Goal: Information Seeking & Learning: Compare options

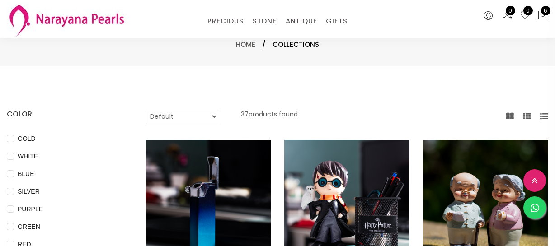
select select "INR"
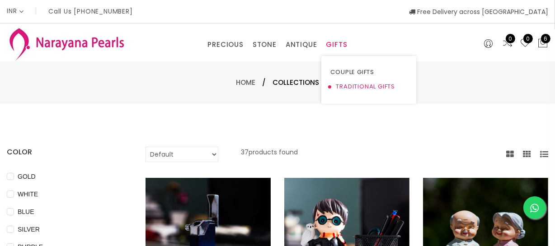
click at [343, 83] on link "TRADITIONAL GIFTS" at bounding box center [368, 87] width 77 height 14
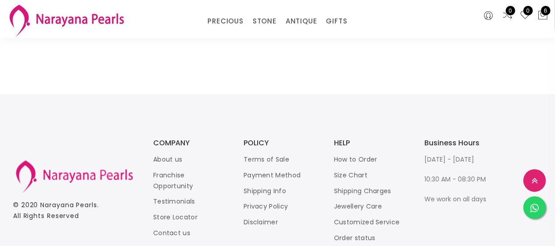
scroll to position [1284, 0]
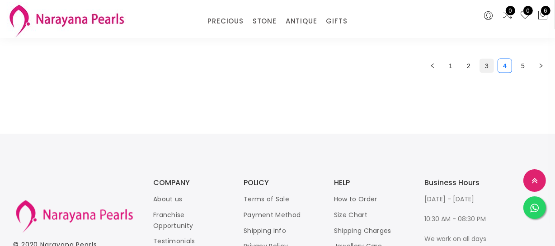
click at [481, 59] on link "3" at bounding box center [487, 66] width 14 height 14
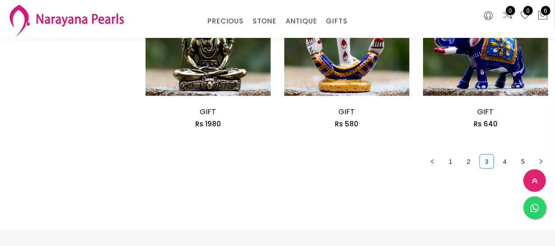
scroll to position [1274, 0]
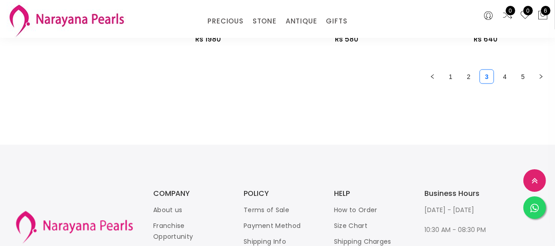
click at [509, 72] on link "4" at bounding box center [505, 77] width 14 height 14
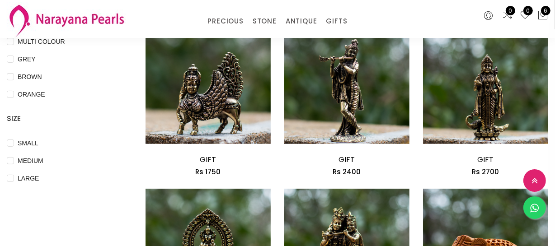
scroll to position [287, 0]
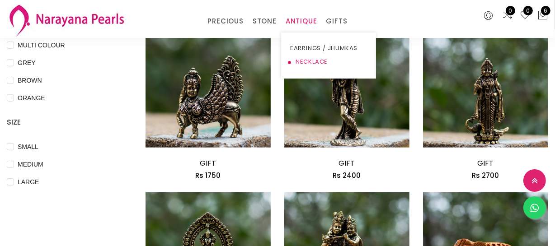
click at [307, 63] on link "NECKLACE" at bounding box center [328, 62] width 77 height 14
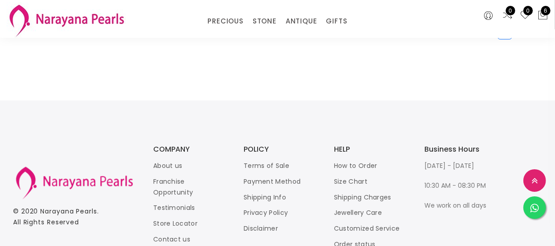
scroll to position [1162, 0]
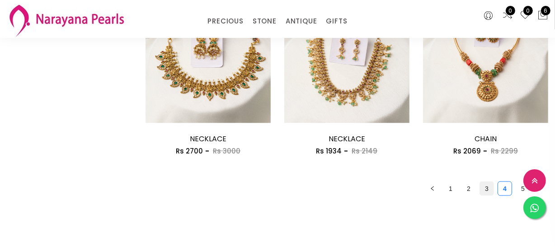
click at [482, 188] on link "3" at bounding box center [487, 189] width 14 height 14
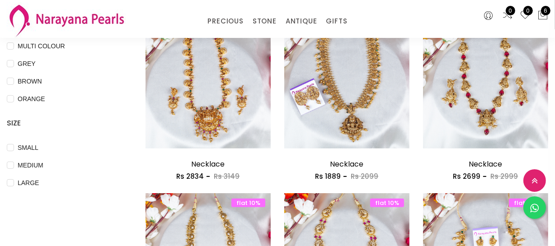
scroll to position [287, 0]
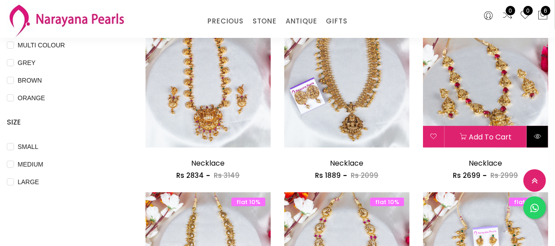
click at [540, 138] on icon at bounding box center [537, 136] width 7 height 7
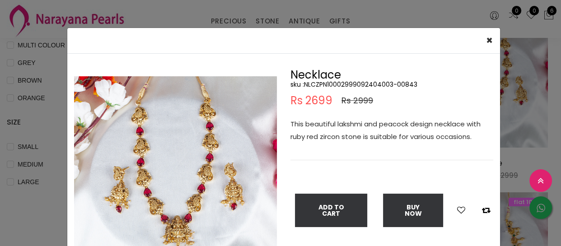
click at [339, 83] on h5 "sku : NLCZPN10002999092404003-00843" at bounding box center [392, 84] width 203 height 8
copy h5 "NLCZPN10002999092404003"
click at [41, 154] on div "× Close Double (click / press) on the image to zoom (in / out). Necklace sku : …" at bounding box center [280, 123] width 561 height 246
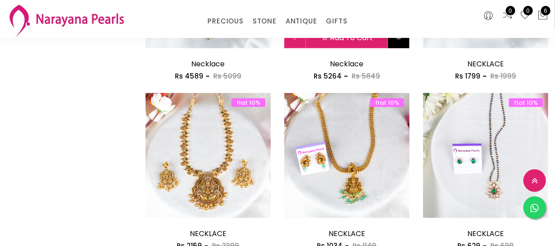
scroll to position [575, 0]
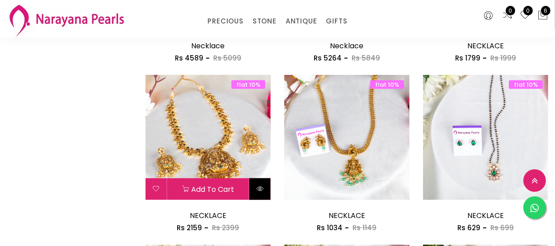
click at [255, 189] on button at bounding box center [259, 190] width 21 height 22
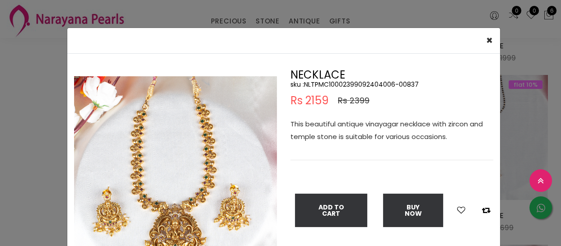
click at [332, 81] on h5 "sku : NLTPMC10002399092404006-00837" at bounding box center [392, 84] width 203 height 8
copy h5 "NLTPMC10002399092404006"
click at [42, 159] on div "× Close Double (click / press) on the image to zoom (in / out). NECKLACE sku : …" at bounding box center [280, 123] width 561 height 246
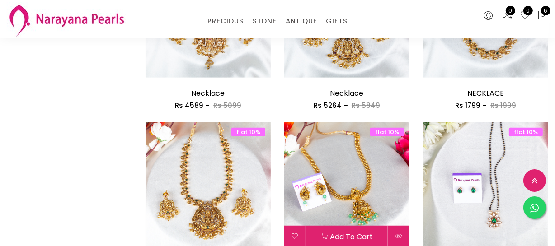
scroll to position [452, 0]
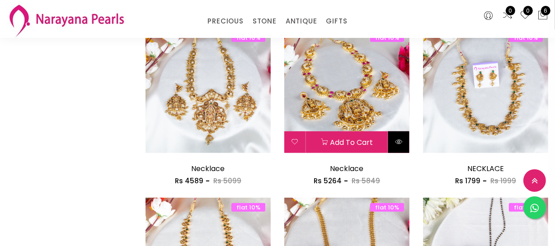
click at [390, 136] on button at bounding box center [398, 143] width 21 height 22
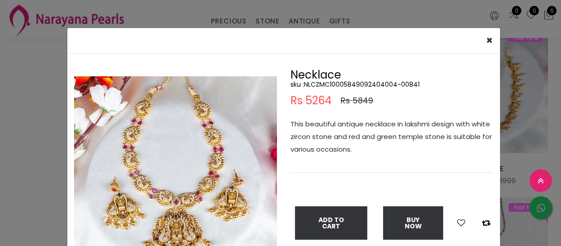
click at [347, 86] on h5 "sku : NLCZMC10005849092404004-00841" at bounding box center [392, 84] width 203 height 8
copy h5 "NLCZMC10005849092404004"
click at [69, 185] on div "Double (click / press) on the image to zoom (in / out)." at bounding box center [175, 180] width 216 height 221
drag, startPoint x: 25, startPoint y: 185, endPoint x: 37, endPoint y: 183, distance: 11.8
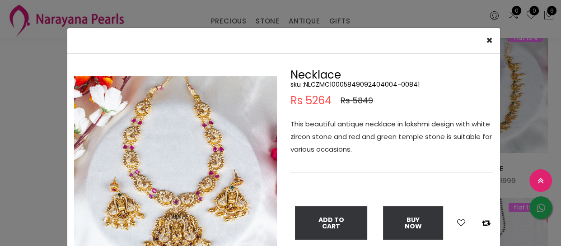
click at [26, 184] on div "× Close Double (click / press) on the image to zoom (in / out). Necklace sku : …" at bounding box center [280, 123] width 561 height 246
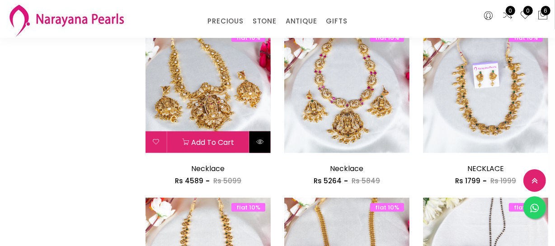
click at [266, 145] on button at bounding box center [259, 143] width 21 height 22
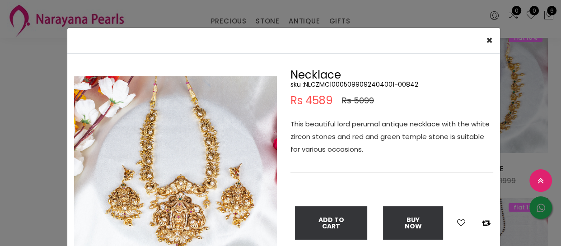
click at [345, 82] on h5 "sku : NLCZMC10005099092404001-00842" at bounding box center [392, 84] width 203 height 8
copy h5 "NLCZMC10005099092404001"
click at [28, 165] on div "× Close Double (click / press) on the image to zoom (in / out). Necklace sku : …" at bounding box center [280, 123] width 561 height 246
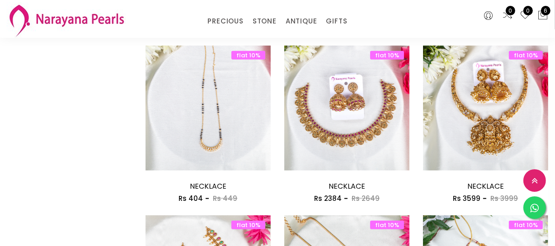
scroll to position [822, 0]
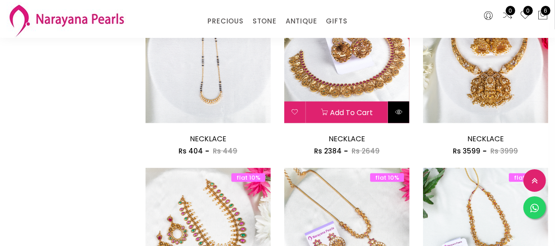
click at [402, 121] on button at bounding box center [398, 113] width 21 height 22
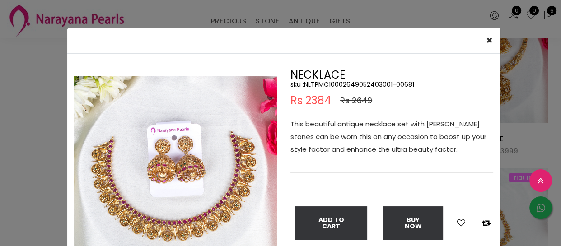
click at [358, 85] on h5 "sku : NLTPMC10002649052403001-00681" at bounding box center [392, 84] width 203 height 8
copy h5 "NLTPMC10002649052403001"
click at [29, 228] on div "× Close Double (click / press) on the image to zoom (in / out). NECKLACE sku : …" at bounding box center [280, 123] width 561 height 246
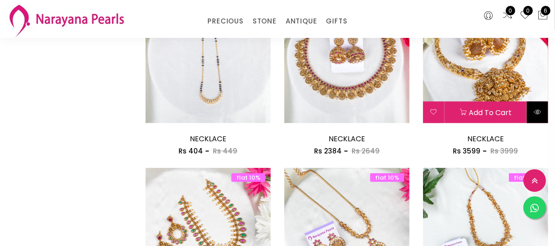
click at [539, 110] on icon at bounding box center [537, 111] width 7 height 7
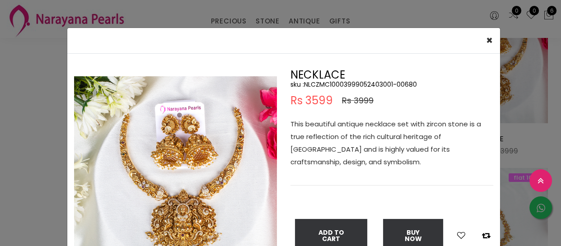
click at [369, 82] on h5 "sku : NLCZMC10003999052403001-00680" at bounding box center [392, 84] width 203 height 8
copy h5 "NLCZMC10003999052403001"
click at [0, 157] on div "× Close Double (click / press) on the image to zoom (in / out). NECKLACE sku : …" at bounding box center [280, 123] width 561 height 246
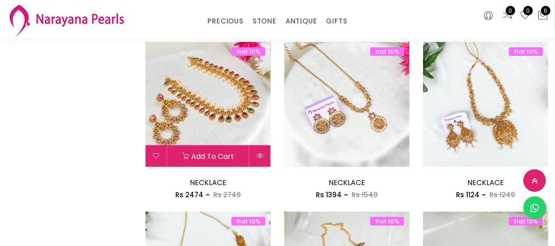
scroll to position [945, 0]
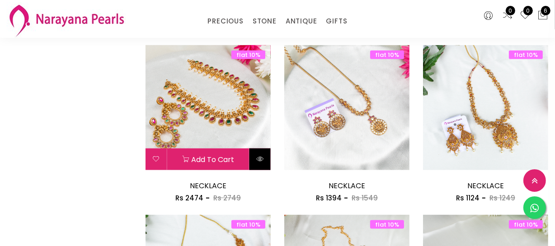
click at [263, 159] on icon at bounding box center [259, 158] width 7 height 7
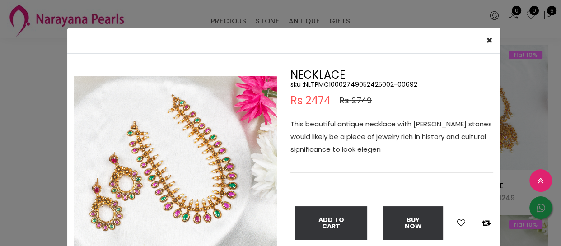
click at [357, 86] on h5 "sku : NLTPMC10002749052425002-00692" at bounding box center [392, 84] width 203 height 8
click at [358, 83] on h5 "sku : NLTPMC10002749052425002-00692" at bounding box center [392, 84] width 203 height 8
copy h5 "NLTPMC10002749052425002"
click at [26, 106] on div "× Close Double (click / press) on the image to zoom (in / out). NECKLACE sku : …" at bounding box center [280, 123] width 561 height 246
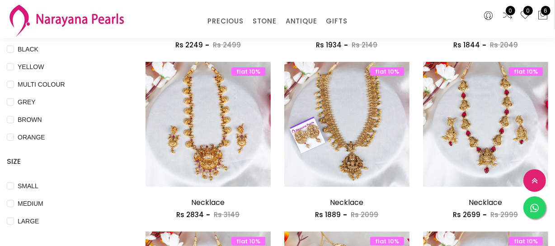
scroll to position [246, 0]
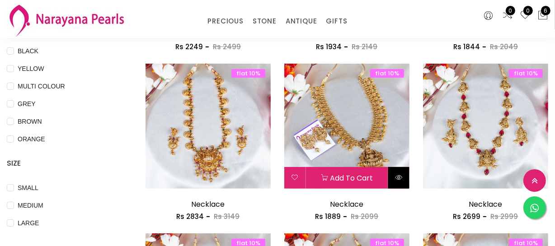
click at [397, 180] on icon at bounding box center [398, 177] width 7 height 7
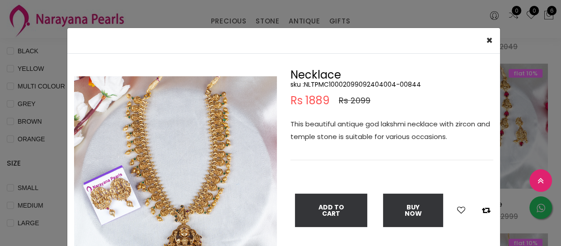
click at [366, 80] on h5 "sku : NLTPMC10002099092404004-00844" at bounding box center [392, 84] width 203 height 8
click at [366, 86] on h5 "sku : NLTPMC10002099092404004-00844" at bounding box center [392, 84] width 203 height 8
copy h5 "NLTPMC10002099092404004"
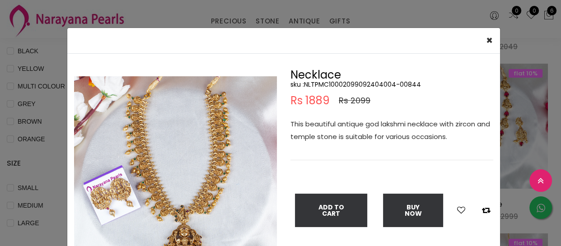
click at [41, 203] on div "× Close Double (click / press) on the image to zoom (in / out). Necklace sku : …" at bounding box center [280, 123] width 561 height 246
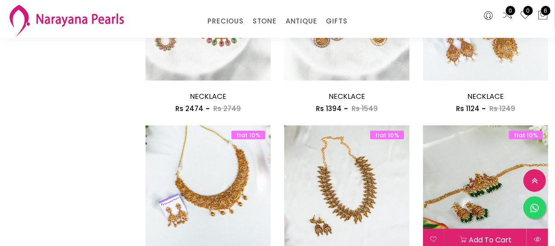
scroll to position [1150, 0]
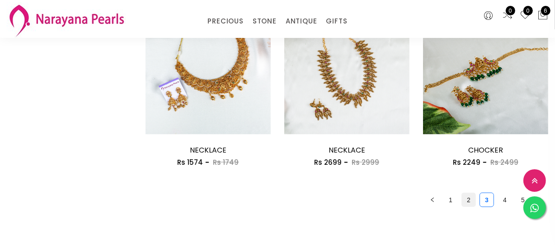
click at [472, 197] on link "2" at bounding box center [469, 200] width 14 height 14
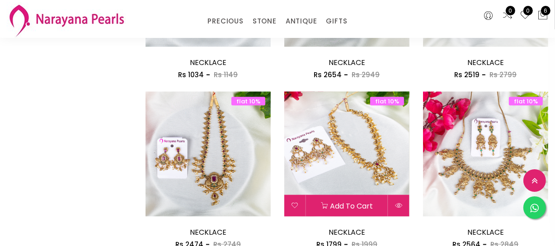
scroll to position [1191, 0]
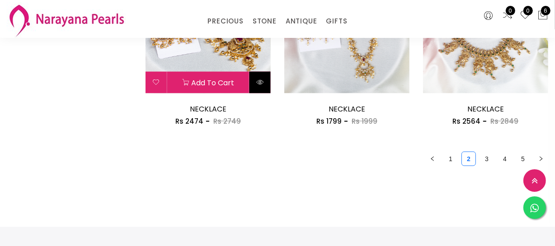
click at [255, 82] on button at bounding box center [259, 83] width 21 height 22
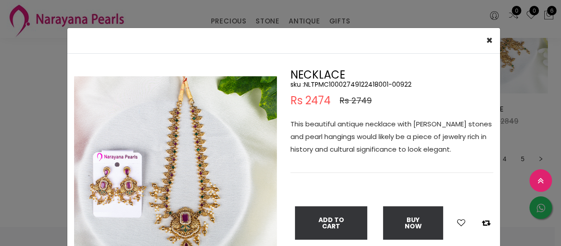
click at [330, 85] on h5 "sku : NLTPMC10002749122418001-00922" at bounding box center [392, 84] width 203 height 8
copy h5 "NLTPMC10002749122418001"
click at [49, 121] on div "× Close Double (click / press) on the image to zoom (in / out). NECKLACE sku : …" at bounding box center [280, 123] width 561 height 246
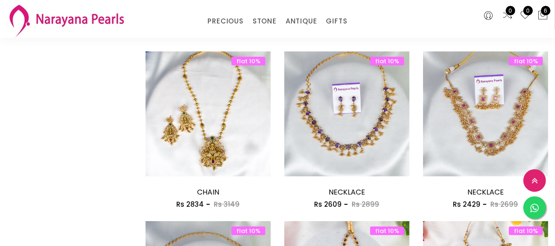
scroll to position [739, 0]
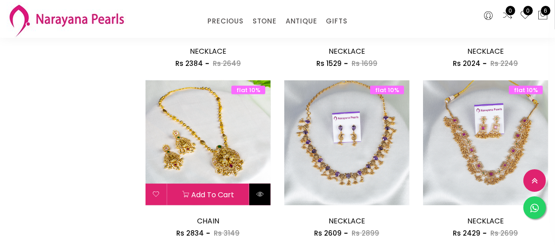
click at [266, 197] on button at bounding box center [259, 195] width 21 height 22
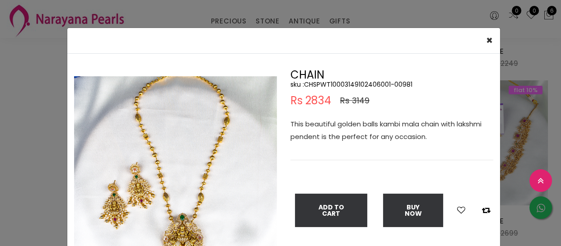
click at [350, 84] on h5 "sku : CHSPWT10003149102406001-00981" at bounding box center [392, 84] width 203 height 8
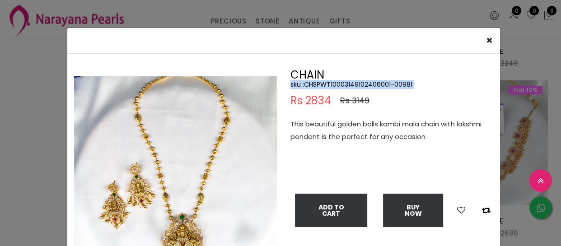
click at [350, 84] on h5 "sku : CHSPWT10003149102406001-00981" at bounding box center [392, 84] width 203 height 8
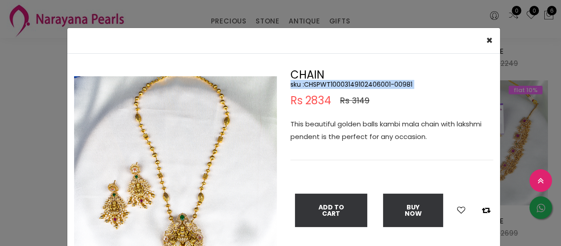
click at [350, 84] on h5 "sku : CHSPWT10003149102406001-00981" at bounding box center [392, 84] width 203 height 8
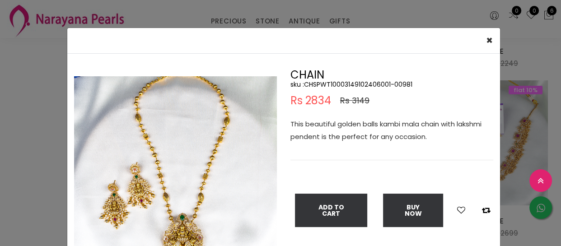
click at [405, 62] on div "Double (click / press) on the image to zoom (in / out). CHAIN sku : CHSPWT10003…" at bounding box center [283, 180] width 433 height 252
click at [354, 85] on h5 "sku : CHSPWT10003149102406001-00981" at bounding box center [392, 84] width 203 height 8
copy h5 "CHSPWT10003149102406001"
click at [20, 137] on div "× Close Double (click / press) on the image to zoom (in / out). CHAIN sku : CHS…" at bounding box center [280, 123] width 561 height 246
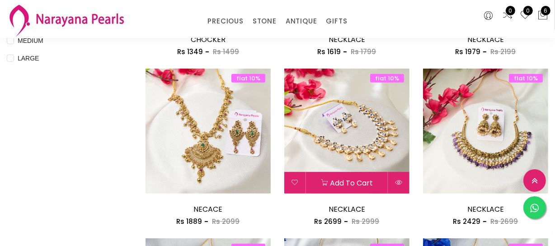
scroll to position [452, 0]
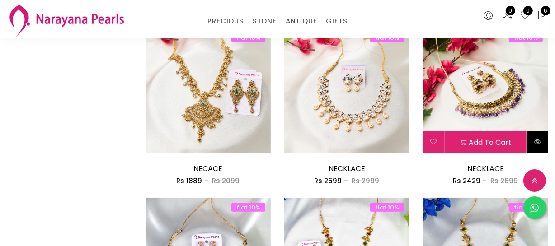
click at [530, 133] on button at bounding box center [537, 143] width 21 height 22
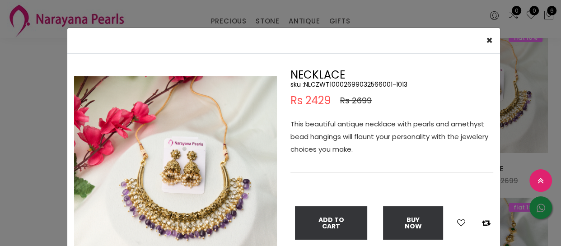
click at [336, 86] on h5 "sku : NLCZWT10002699032566001-1013" at bounding box center [392, 84] width 203 height 8
click at [56, 111] on div "× Close Double (click / press) on the image to zoom (in / out). NECKLACE sku : …" at bounding box center [280, 123] width 561 height 246
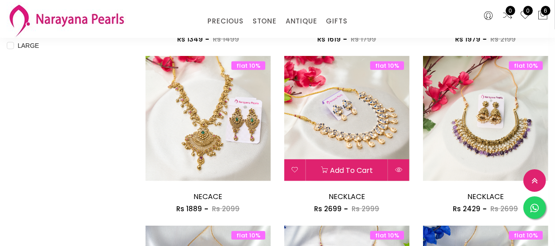
scroll to position [411, 0]
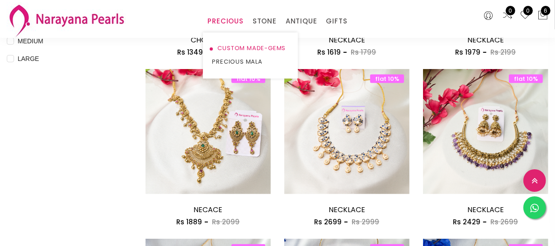
click at [232, 47] on link "CUSTOM MADE-GEMS" at bounding box center [250, 49] width 77 height 14
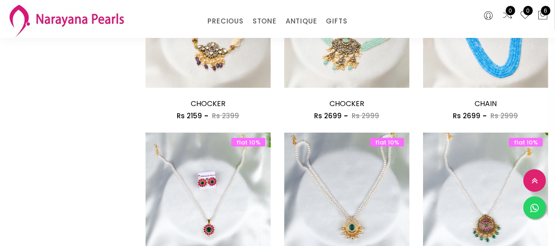
scroll to position [1150, 0]
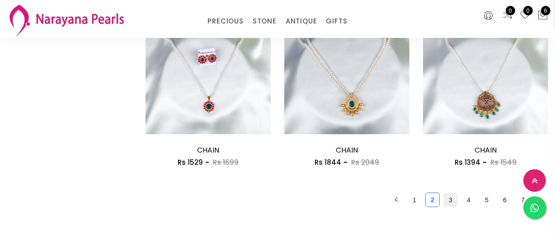
click at [447, 201] on link "3" at bounding box center [451, 200] width 14 height 14
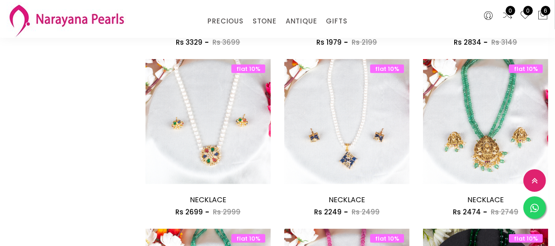
scroll to position [945, 0]
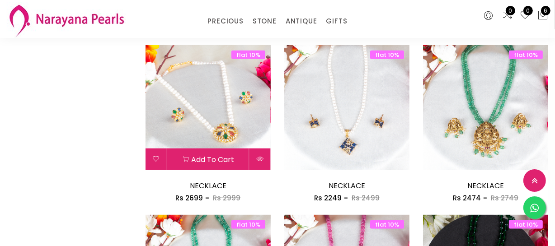
click at [260, 158] on icon at bounding box center [259, 158] width 7 height 7
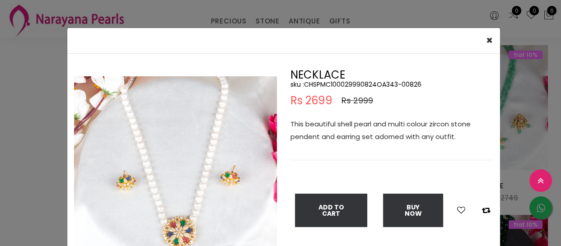
click at [321, 81] on h5 "sku : CHSPMC100029990824OA343-00826" at bounding box center [392, 84] width 203 height 8
click at [9, 172] on div "× Close Double (click / press) on the image to zoom (in / out). NECKLACE sku : …" at bounding box center [280, 123] width 561 height 246
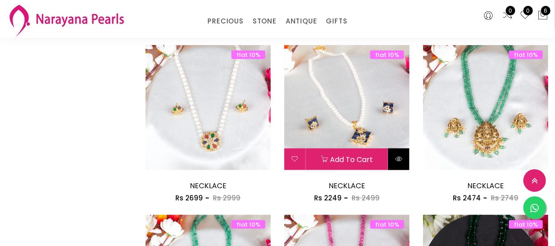
click at [395, 155] on icon at bounding box center [398, 158] width 7 height 7
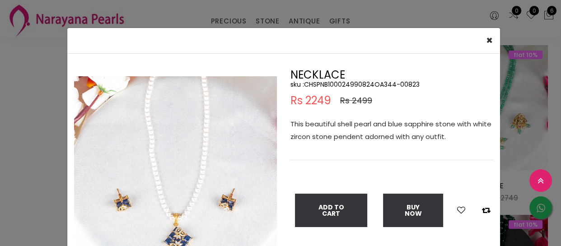
click at [332, 82] on h5 "sku : CHSPNB100024990824OA344-00823" at bounding box center [392, 84] width 203 height 8
click at [58, 159] on div "× Close Double (click / press) on the image to zoom (in / out). NECKLACE sku : …" at bounding box center [280, 123] width 561 height 246
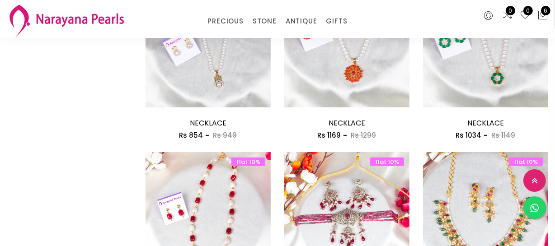
scroll to position [411, 0]
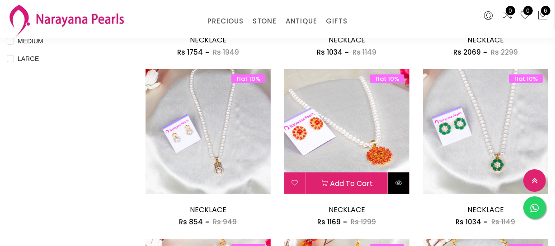
click at [395, 185] on icon at bounding box center [398, 182] width 7 height 7
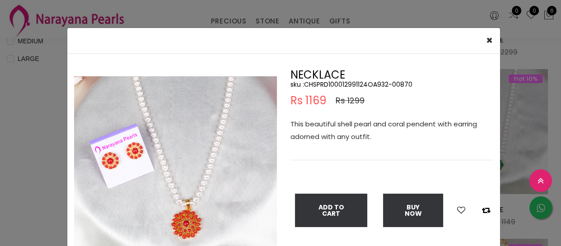
click at [353, 85] on h5 "sku : CHSPRD100012991124OA932-00870" at bounding box center [392, 84] width 203 height 8
click at [41, 165] on div "× Close Double (click / press) on the image to zoom (in / out). NECKLACE sku : …" at bounding box center [280, 123] width 561 height 246
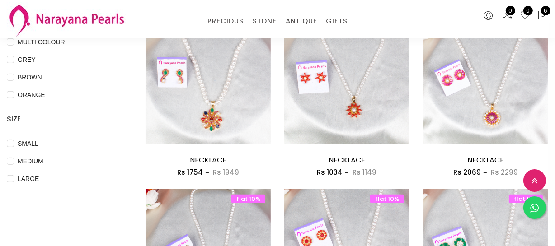
scroll to position [287, 0]
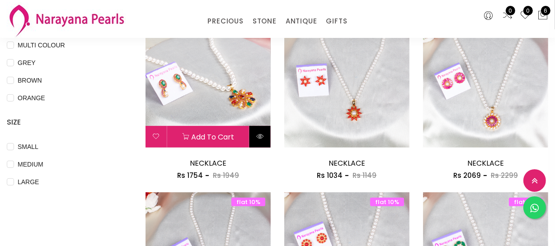
click at [257, 135] on icon at bounding box center [259, 136] width 7 height 7
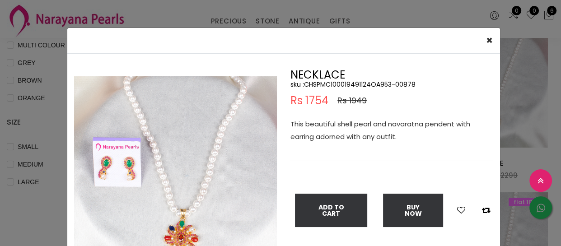
click at [348, 85] on h5 "sku : CHSPMC100019491124OA953-00878" at bounding box center [392, 84] width 203 height 8
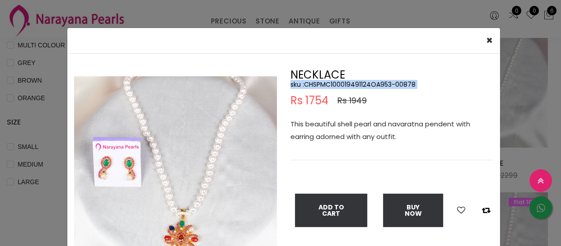
click at [348, 85] on h5 "sku : CHSPMC100019491124OA953-00878" at bounding box center [392, 84] width 203 height 8
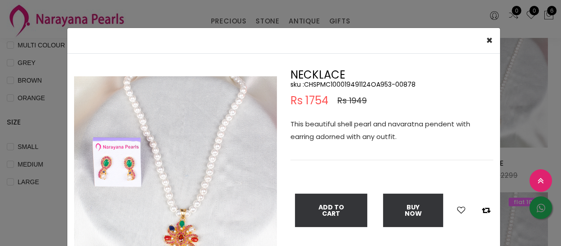
click at [348, 85] on h5 "sku : CHSPMC100019491124OA953-00878" at bounding box center [392, 84] width 203 height 8
click at [24, 141] on div "× Close Double (click / press) on the image to zoom (in / out). NECKLACE sku : …" at bounding box center [280, 123] width 561 height 246
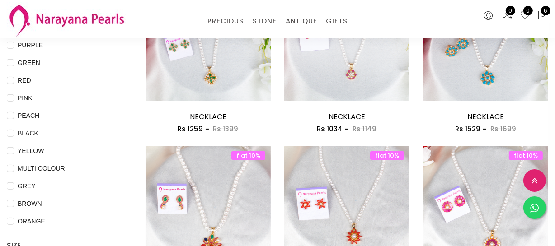
scroll to position [123, 0]
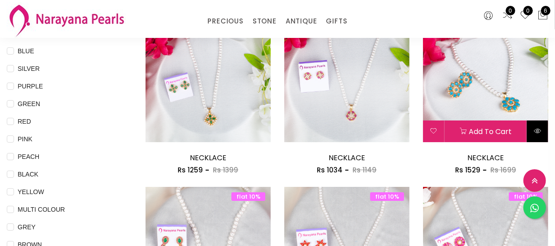
click at [533, 127] on button at bounding box center [537, 132] width 21 height 22
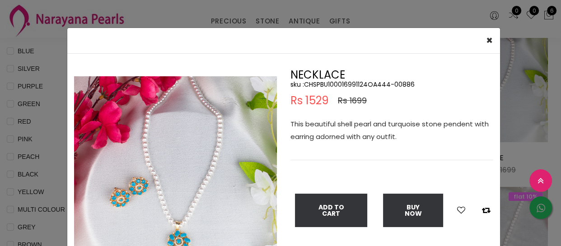
click at [341, 84] on h5 "sku : CHSPBU100016991124OA444-00886" at bounding box center [392, 84] width 203 height 8
click at [49, 116] on div "× Close Double (click / press) on the image to zoom (in / out). NECKLACE sku : …" at bounding box center [280, 123] width 561 height 246
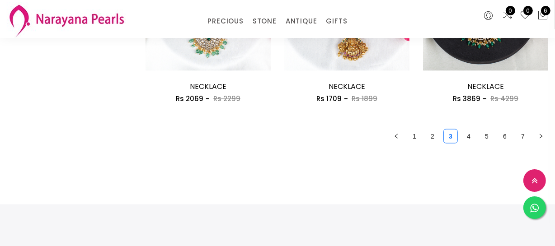
scroll to position [1232, 0]
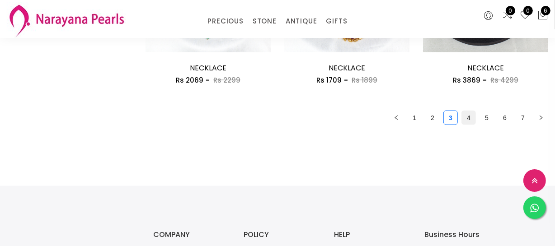
click at [468, 115] on link "4" at bounding box center [469, 118] width 14 height 14
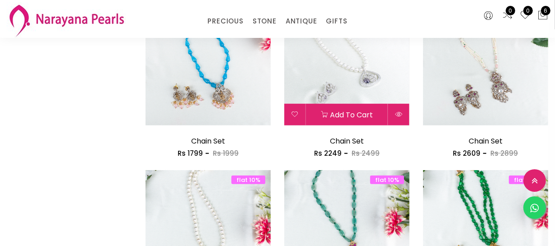
scroll to position [575, 0]
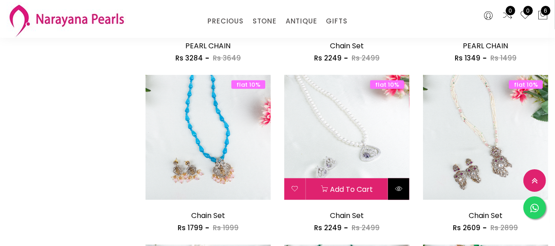
click at [395, 191] on icon at bounding box center [398, 188] width 7 height 7
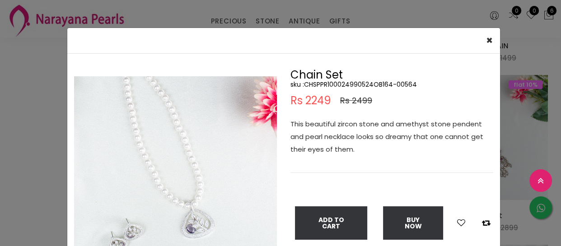
click at [347, 81] on h5 "sku : CHSPPR100024990524OB164-00564" at bounding box center [392, 84] width 203 height 8
click at [0, 203] on div "× Close Double (click / press) on the image to zoom (in / out). Chain Set sku :…" at bounding box center [280, 123] width 561 height 246
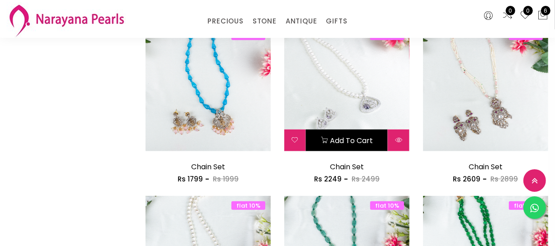
scroll to position [698, 0]
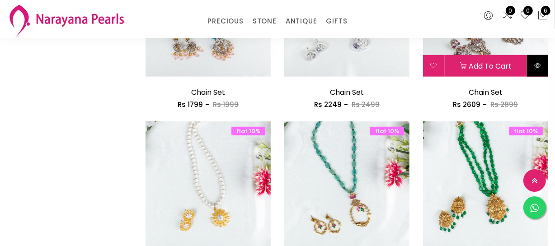
click at [541, 63] on icon at bounding box center [537, 65] width 7 height 7
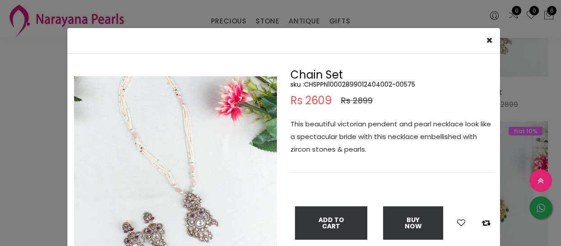
click at [348, 84] on h5 "sku : CHSPPN10002899012404002-00575" at bounding box center [392, 84] width 203 height 8
click at [348, 85] on h5 "sku : CHSPPN10002899012404002-00575" at bounding box center [392, 84] width 203 height 8
click at [9, 154] on div "× Close Double (click / press) on the image to zoom (in / out). Chain Set sku :…" at bounding box center [280, 123] width 561 height 246
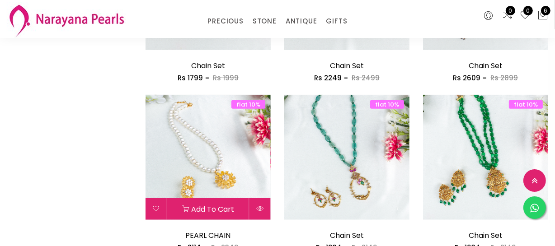
scroll to position [739, 0]
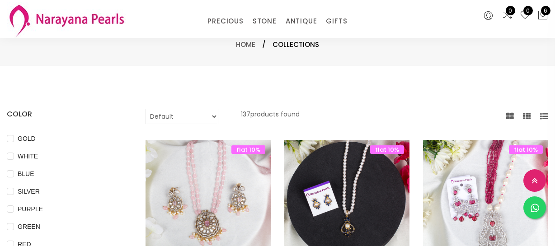
select select "INR"
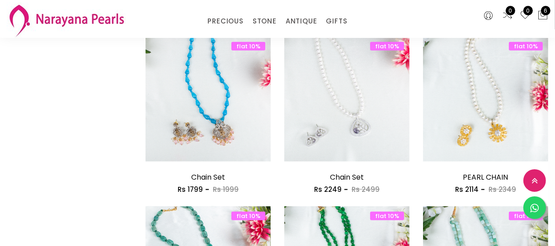
scroll to position [613, 0]
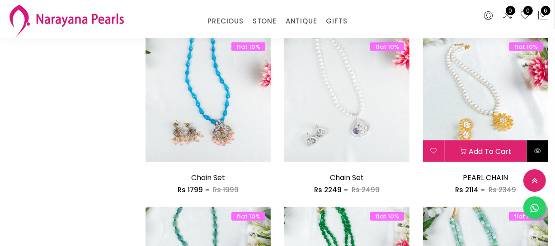
click at [546, 153] on button at bounding box center [537, 152] width 21 height 22
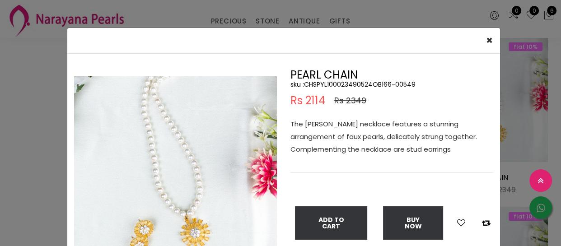
click at [340, 86] on h5 "sku : CHSPYL100023490524OB166-00549" at bounding box center [392, 84] width 203 height 8
copy h5 "CHSPYL100023490524OB166"
click at [9, 119] on div "× Close Double (click / press) on the image to zoom (in / out). PEARL CHAIN sku…" at bounding box center [280, 123] width 561 height 246
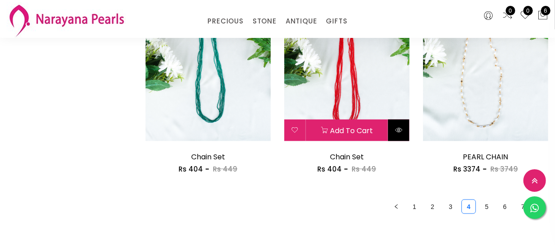
scroll to position [1147, 0]
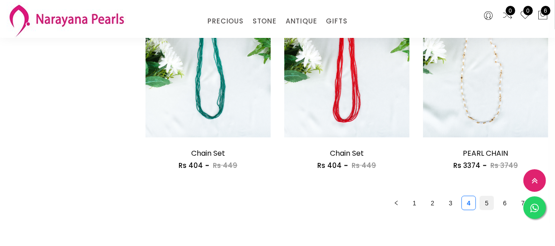
click at [491, 207] on link "5" at bounding box center [487, 204] width 14 height 14
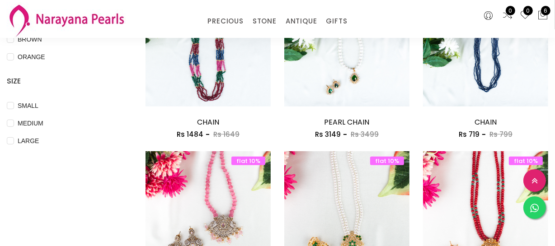
scroll to position [370, 0]
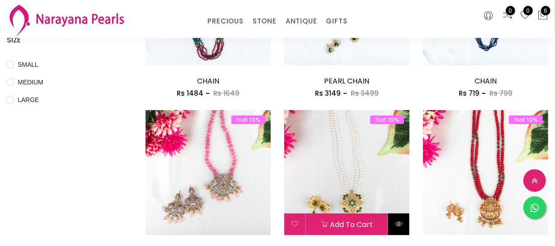
click at [397, 216] on button at bounding box center [398, 225] width 21 height 22
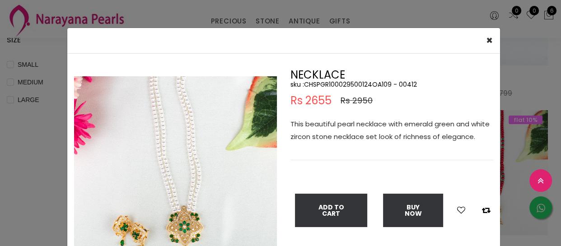
click at [331, 87] on h5 "sku : CHSPGR100029500124OA109 - 00412" at bounding box center [392, 84] width 203 height 8
click at [333, 85] on h5 "sku : CHSPGR100029500124OA109 - 00412" at bounding box center [392, 84] width 203 height 8
copy h5 "CHSPGR100029500124OA109"
click at [31, 122] on div "× Close Double (click / press) on the image to zoom (in / out). NECKLACE sku : …" at bounding box center [280, 123] width 561 height 246
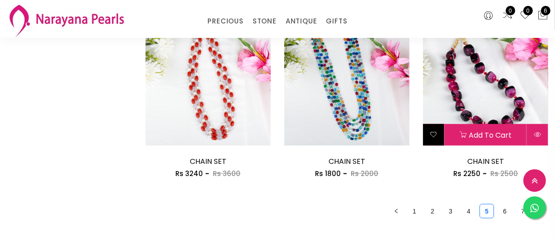
scroll to position [1232, 0]
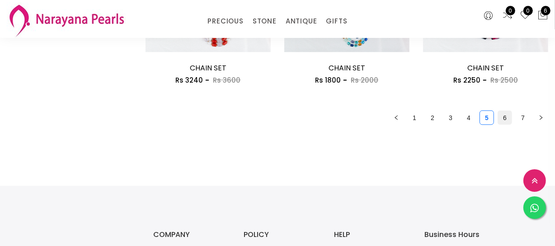
click at [502, 118] on link "6" at bounding box center [505, 118] width 14 height 14
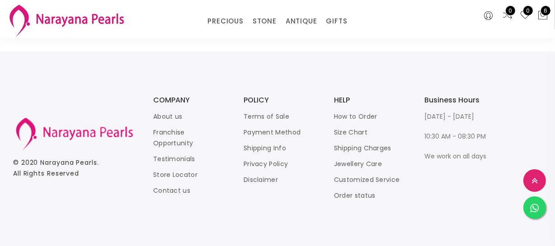
scroll to position [1274, 0]
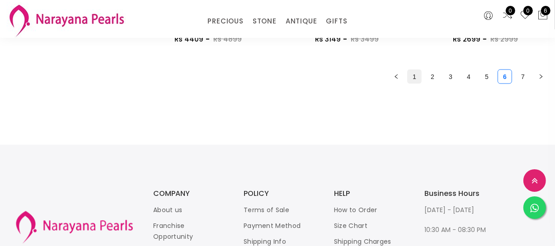
click at [411, 79] on link "1" at bounding box center [415, 77] width 14 height 14
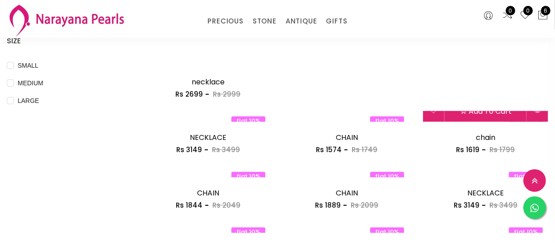
scroll to position [370, 0]
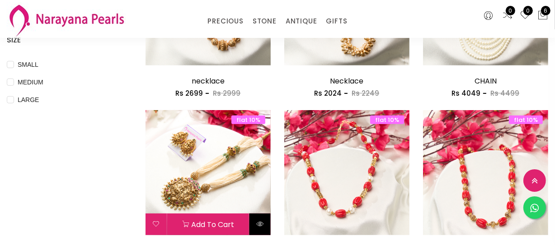
click at [263, 229] on button at bounding box center [259, 225] width 21 height 22
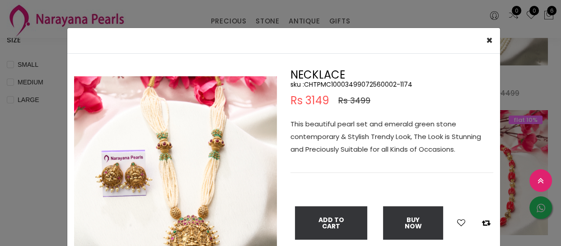
click at [334, 85] on h5 "sku : CHTPMC10003499072560002-1174" at bounding box center [392, 84] width 203 height 8
click at [335, 85] on h5 "sku : CHTPMC10003499072560002-1174" at bounding box center [392, 84] width 203 height 8
copy h5 "CHTPMC10003499072560002"
click at [50, 116] on div "× Close Double (click / press) on the image to zoom (in / out). NECKLACE sku : …" at bounding box center [280, 123] width 561 height 246
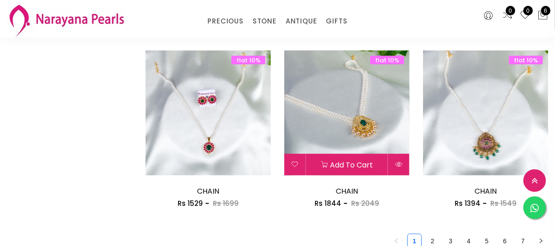
scroll to position [1150, 0]
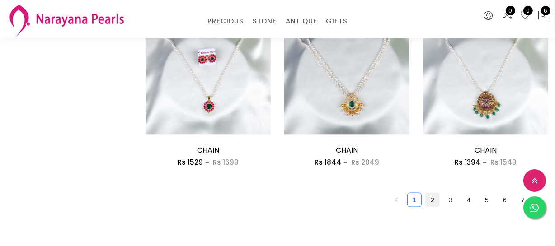
click at [433, 198] on link "2" at bounding box center [433, 200] width 14 height 14
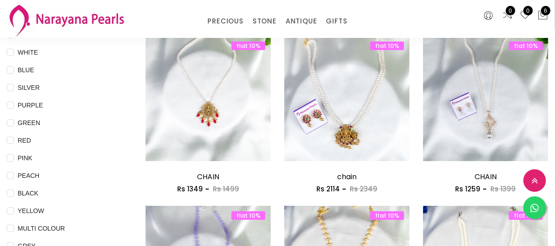
scroll to position [123, 0]
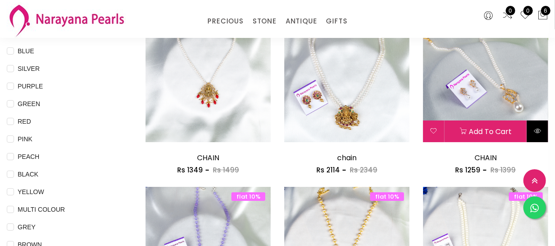
click at [536, 128] on icon at bounding box center [537, 130] width 7 height 7
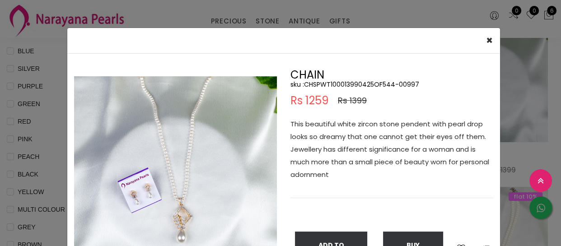
click at [328, 85] on h5 "sku : CHSPWT100013990425OF544-00997" at bounding box center [392, 84] width 203 height 8
click at [334, 85] on h5 "sku : CHSPWT100013990425OF544-00997" at bounding box center [392, 84] width 203 height 8
copy h5 "CHSPWT100013990425OF544"
click at [50, 119] on div "× Close Double (click / press) on the image to zoom (in / out). CHAIN sku : CHS…" at bounding box center [280, 123] width 561 height 246
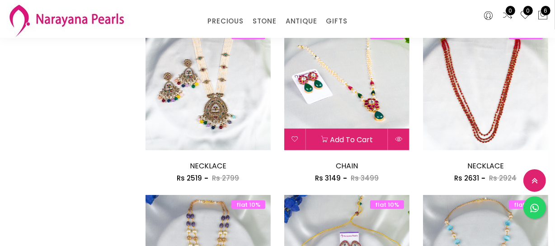
scroll to position [452, 0]
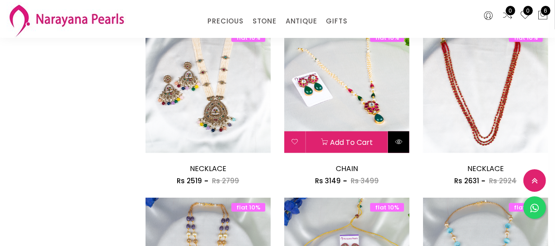
click at [395, 138] on icon at bounding box center [398, 141] width 7 height 7
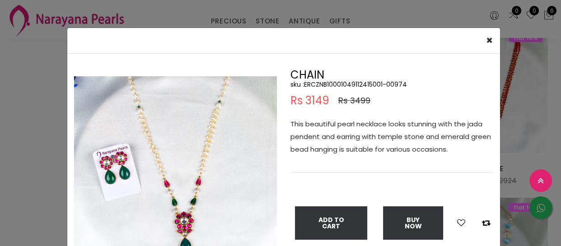
click at [352, 86] on h5 "sku : ERCZNB10001049112415001-00974" at bounding box center [392, 84] width 203 height 8
copy h5 "ERCZNB10001049112415001"
click at [31, 97] on div "× Close Double (click / press) on the image to zoom (in / out). CHAIN sku : ERC…" at bounding box center [280, 123] width 561 height 246
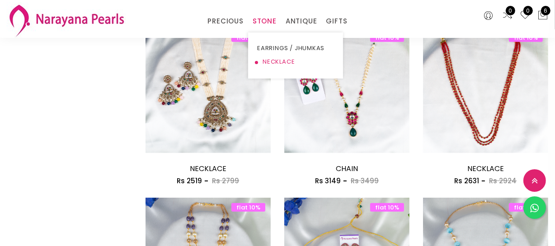
click at [273, 57] on link "NECKLACE" at bounding box center [295, 62] width 77 height 14
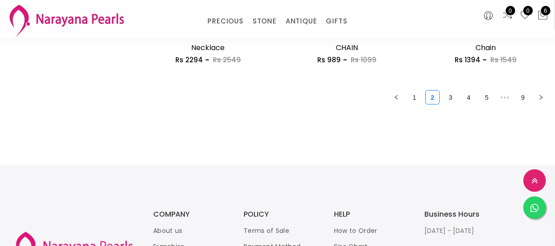
scroll to position [1162, 0]
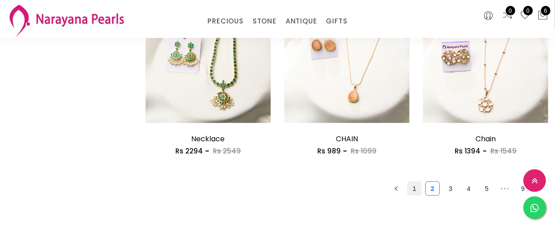
click at [410, 187] on link "1" at bounding box center [415, 189] width 14 height 14
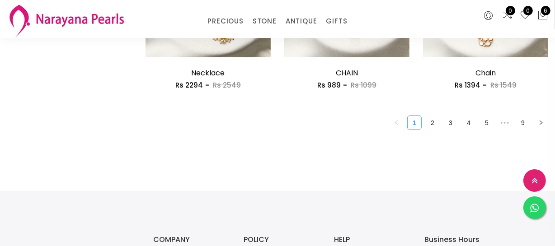
scroll to position [1232, 0]
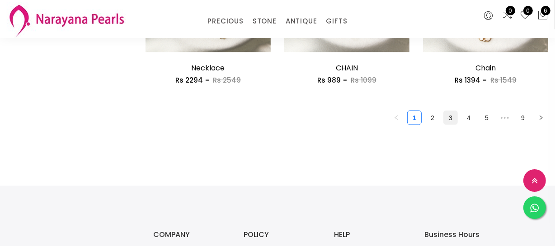
click at [449, 115] on link "3" at bounding box center [451, 118] width 14 height 14
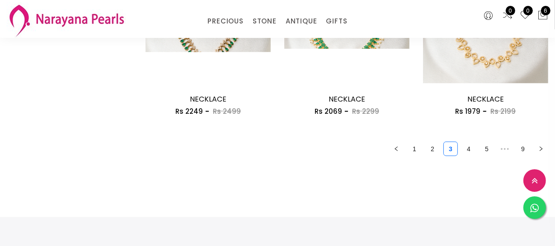
scroll to position [1232, 0]
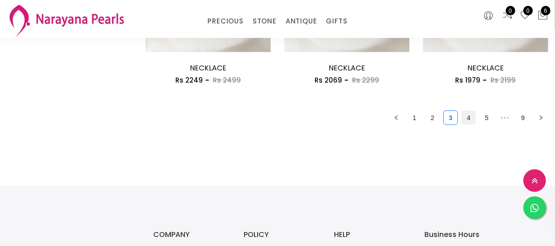
click at [462, 119] on link "4" at bounding box center [469, 118] width 14 height 14
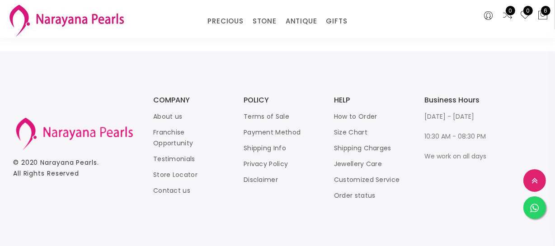
scroll to position [1150, 0]
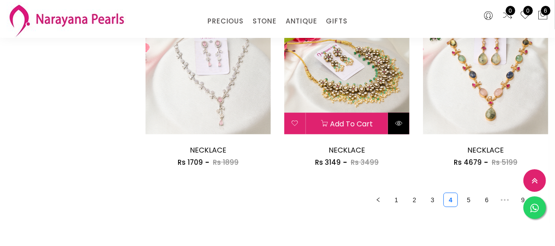
click at [402, 127] on button at bounding box center [398, 124] width 21 height 22
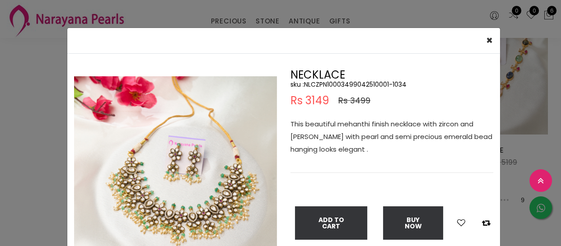
click at [330, 82] on h5 "sku : NLCZPN10003499042510001-1034" at bounding box center [392, 84] width 203 height 8
copy h5 "NLCZPN10003499042510001"
click at [201, 19] on div "× Close Double (click / press) on the image to zoom (in / out). NECKLACE sku : …" at bounding box center [280, 123] width 561 height 246
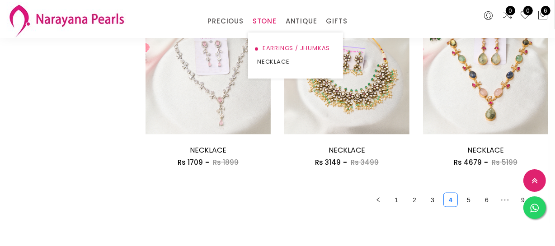
click at [272, 45] on link "EARRINGS / JHUMKAS" at bounding box center [295, 49] width 77 height 14
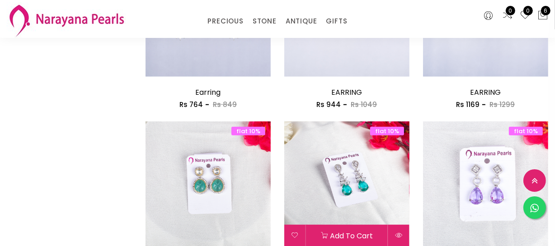
scroll to position [616, 0]
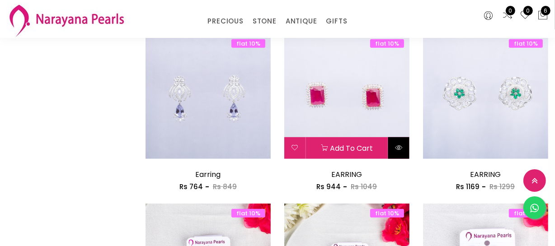
click at [395, 148] on icon at bounding box center [398, 147] width 7 height 7
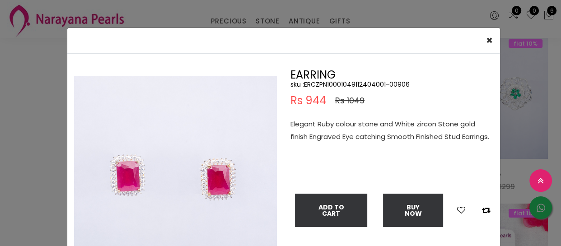
click at [339, 83] on h5 "sku : ERCZPN10001049112404001-00906" at bounding box center [392, 84] width 203 height 8
copy h5 "ERCZPN10001049112404001"
click at [14, 160] on div "× Close Double (click / press) on the image to zoom (in / out). EARRING sku : E…" at bounding box center [280, 123] width 561 height 246
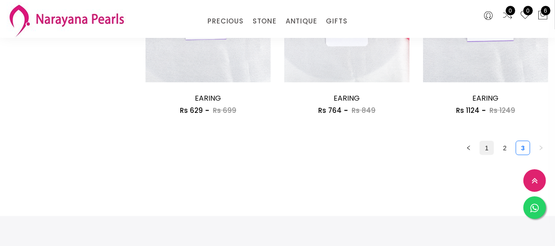
scroll to position [1191, 0]
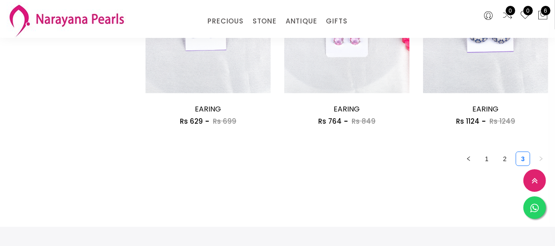
click at [497, 158] on ul "1 2 3" at bounding box center [347, 159] width 403 height 14
click at [503, 158] on link "2" at bounding box center [505, 159] width 14 height 14
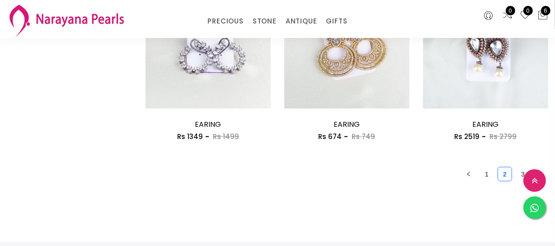
scroll to position [1191, 0]
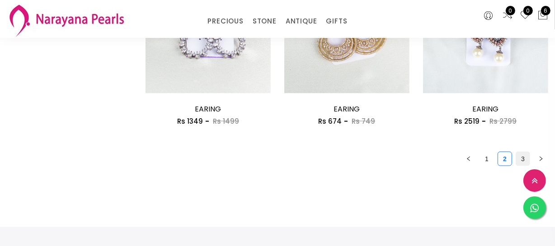
click at [520, 157] on link "3" at bounding box center [523, 159] width 14 height 14
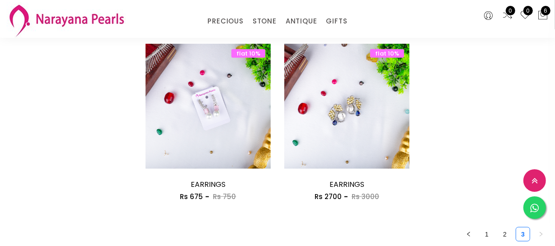
scroll to position [781, 0]
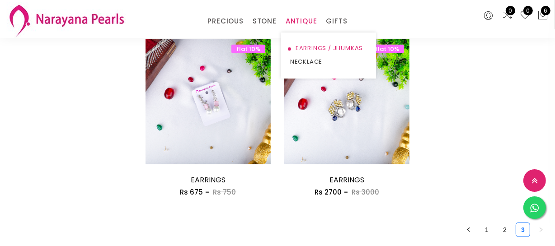
click at [303, 45] on link "EARRINGS / JHUMKAS" at bounding box center [328, 49] width 77 height 14
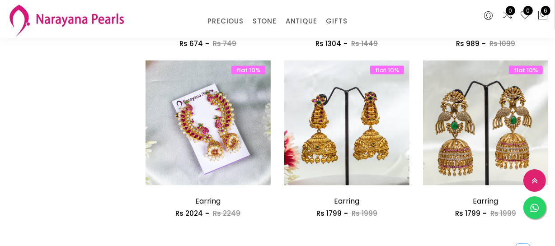
scroll to position [1150, 0]
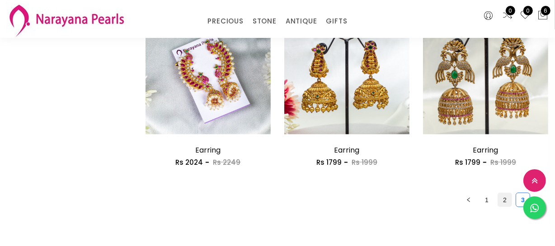
click at [507, 203] on link "2" at bounding box center [505, 200] width 14 height 14
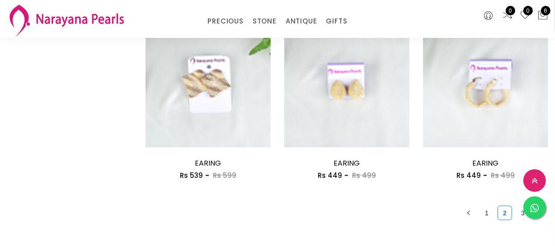
scroll to position [1232, 0]
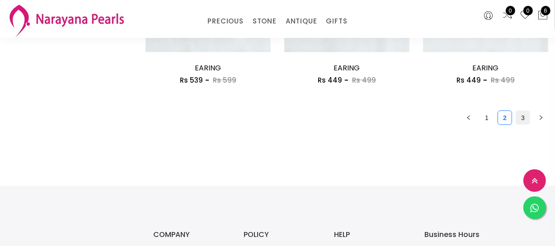
click at [525, 122] on link "3" at bounding box center [523, 118] width 14 height 14
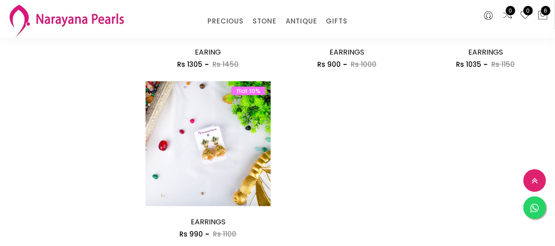
scroll to position [781, 0]
